Goal: Transaction & Acquisition: Purchase product/service

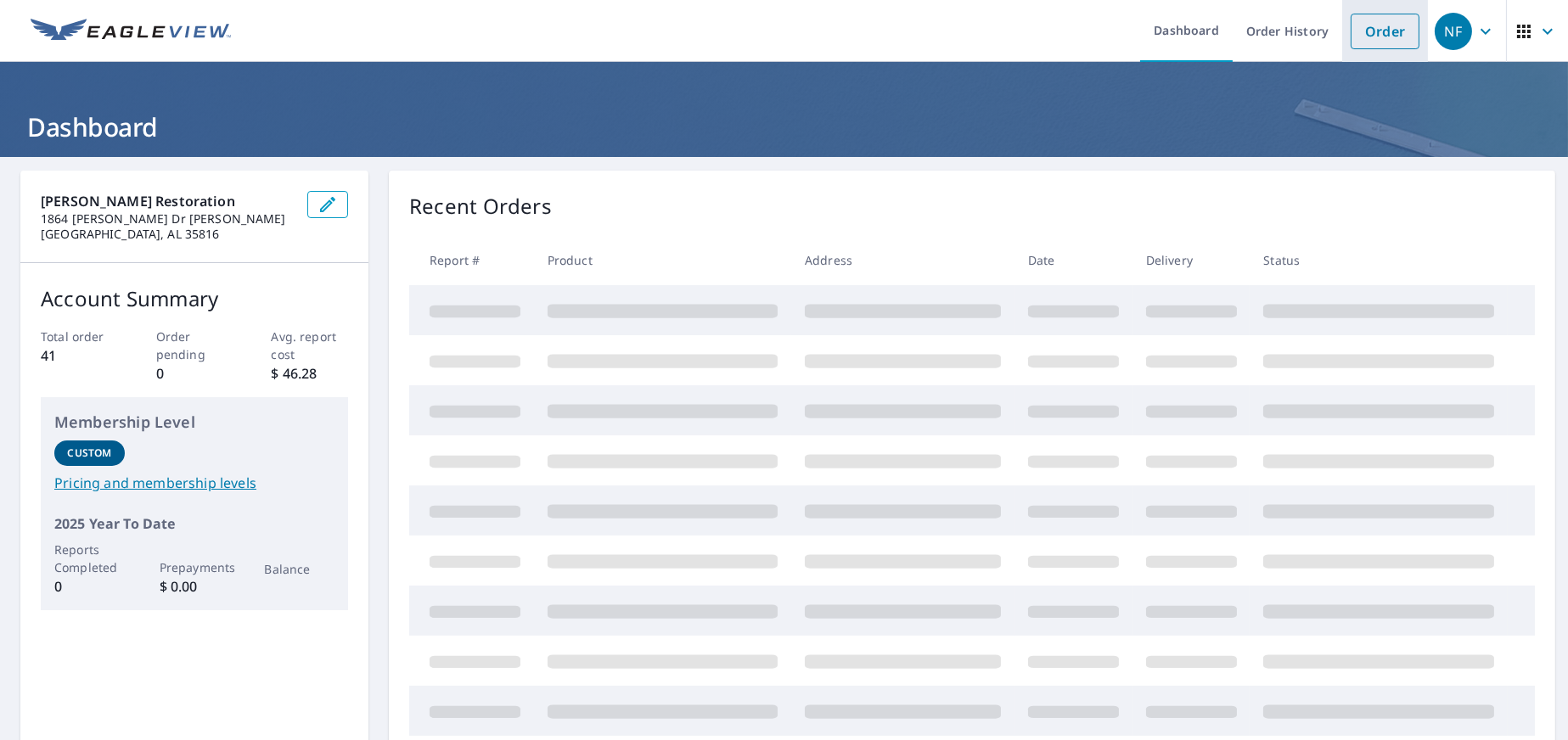
click at [1355, 39] on link "Order" at bounding box center [1384, 32] width 68 height 36
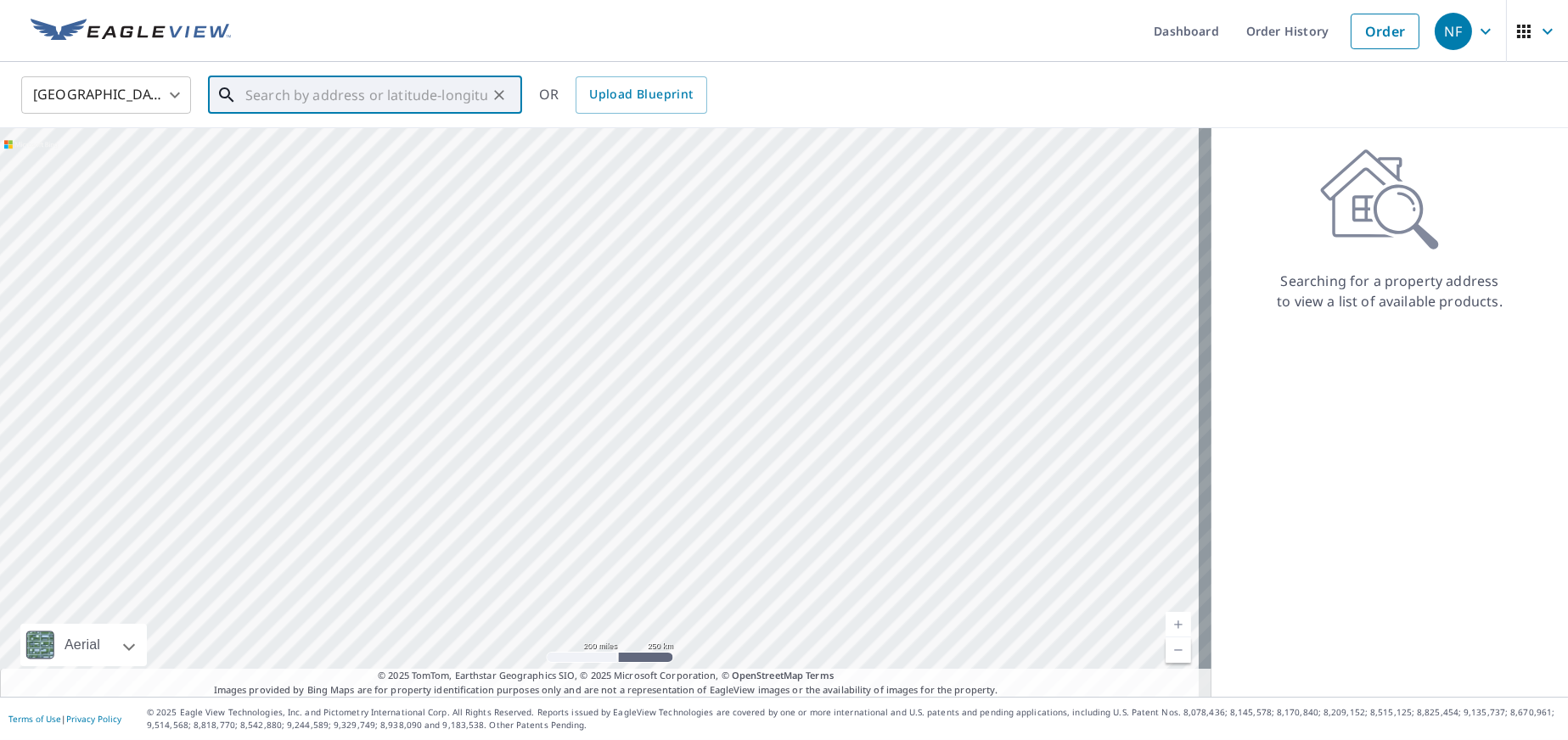
click at [404, 96] on input "text" at bounding box center [366, 95] width 242 height 48
click at [373, 149] on span "[STREET_ADDRESS]" at bounding box center [375, 144] width 267 height 21
type input "[STREET_ADDRESS]"
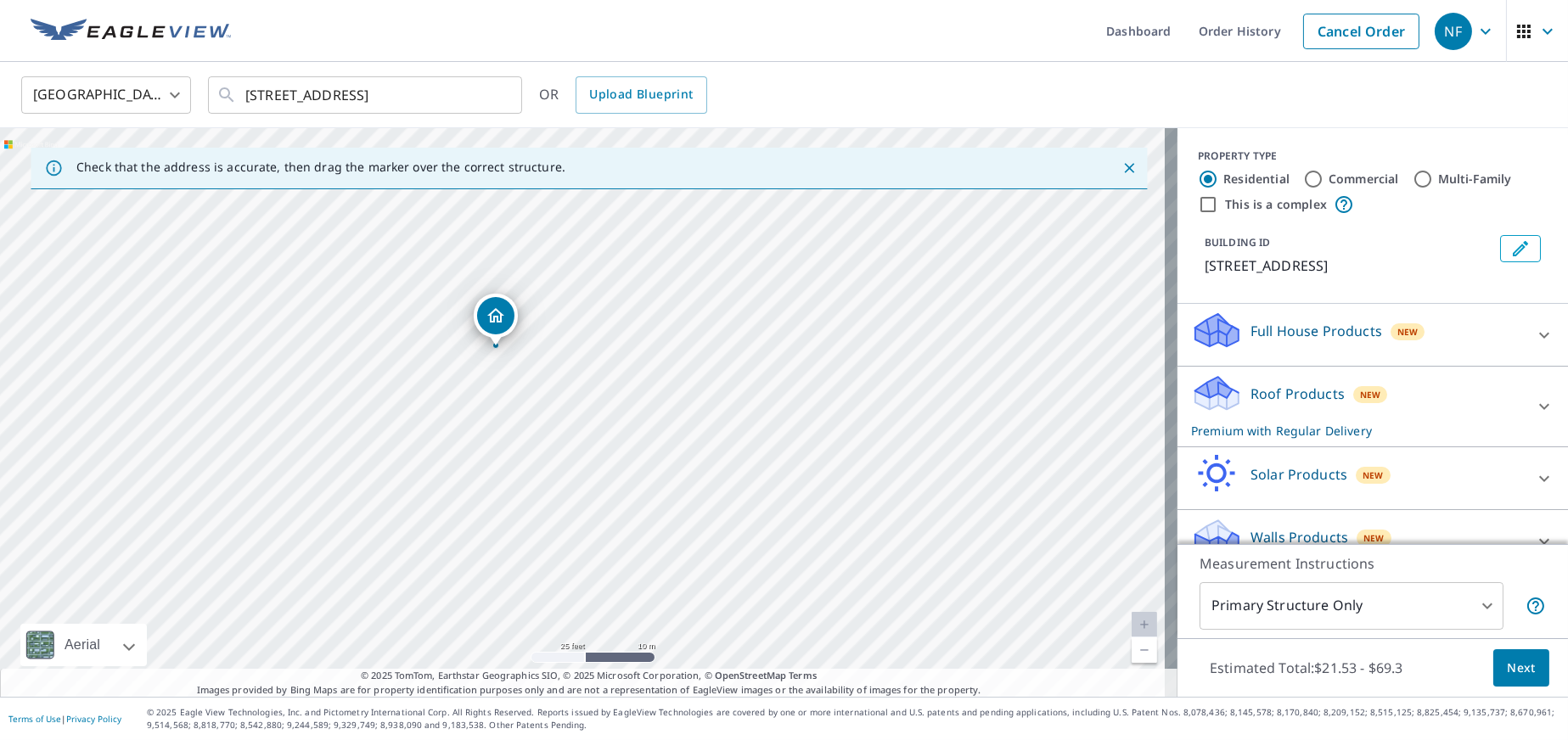
drag, startPoint x: 661, startPoint y: 398, endPoint x: 660, endPoint y: 325, distance: 73.0
click at [660, 325] on div "[STREET_ADDRESS]" at bounding box center [588, 412] width 1178 height 568
click at [1514, 660] on span "Next" at bounding box center [1520, 668] width 29 height 21
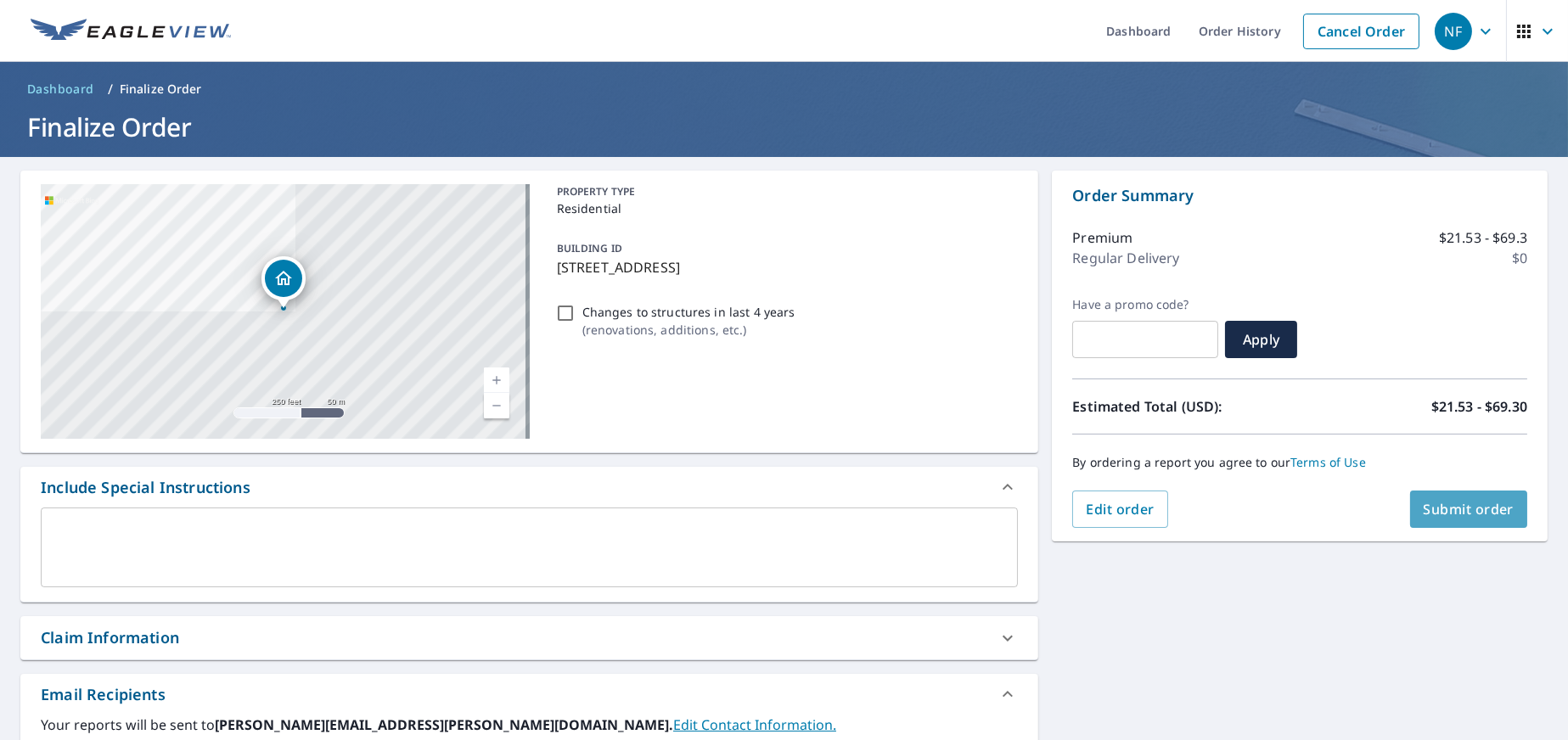
click at [1472, 515] on span "Submit order" at bounding box center [1470, 509] width 91 height 19
checkbox input "true"
